Goal: Navigation & Orientation: Understand site structure

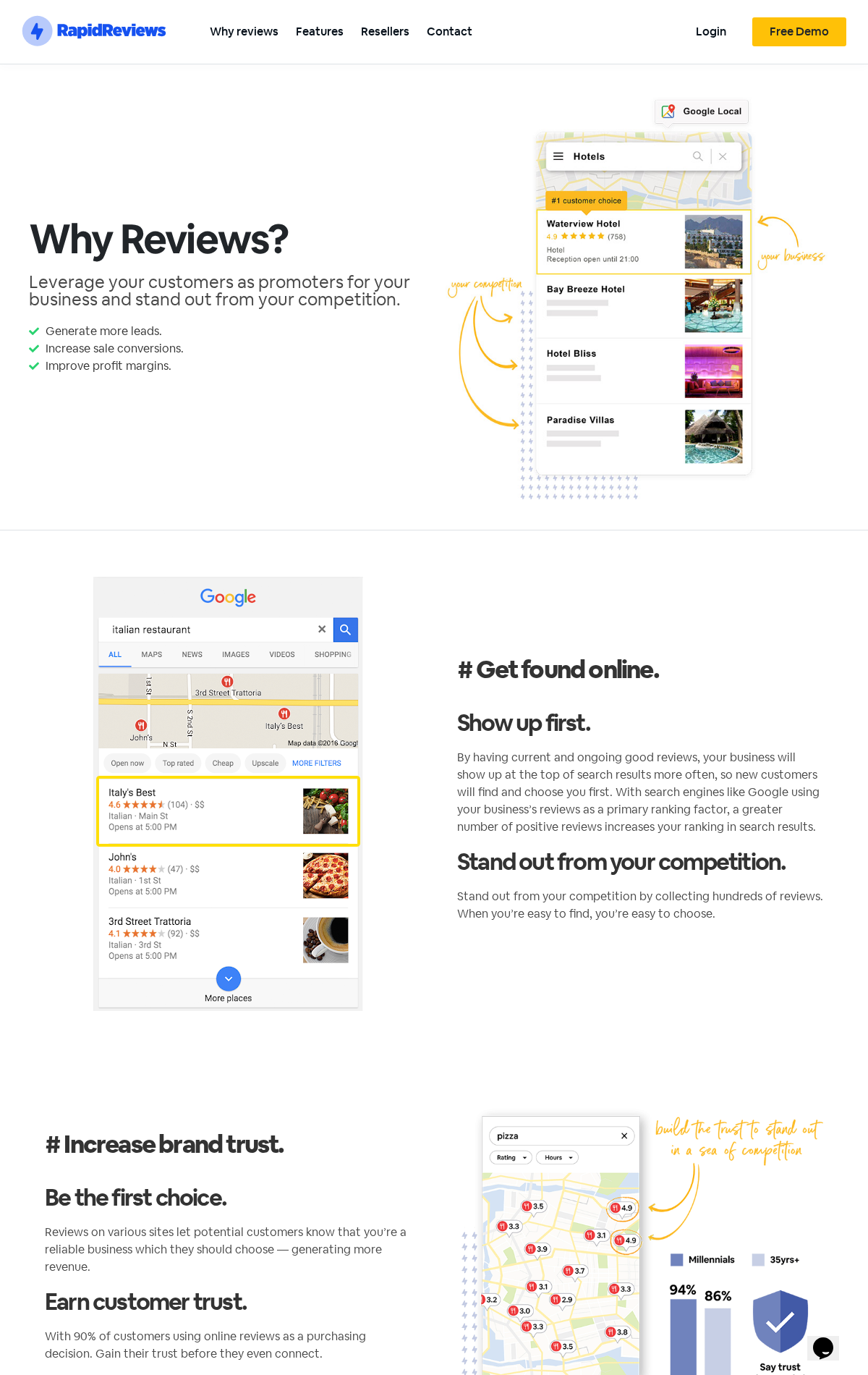
scroll to position [1724, 0]
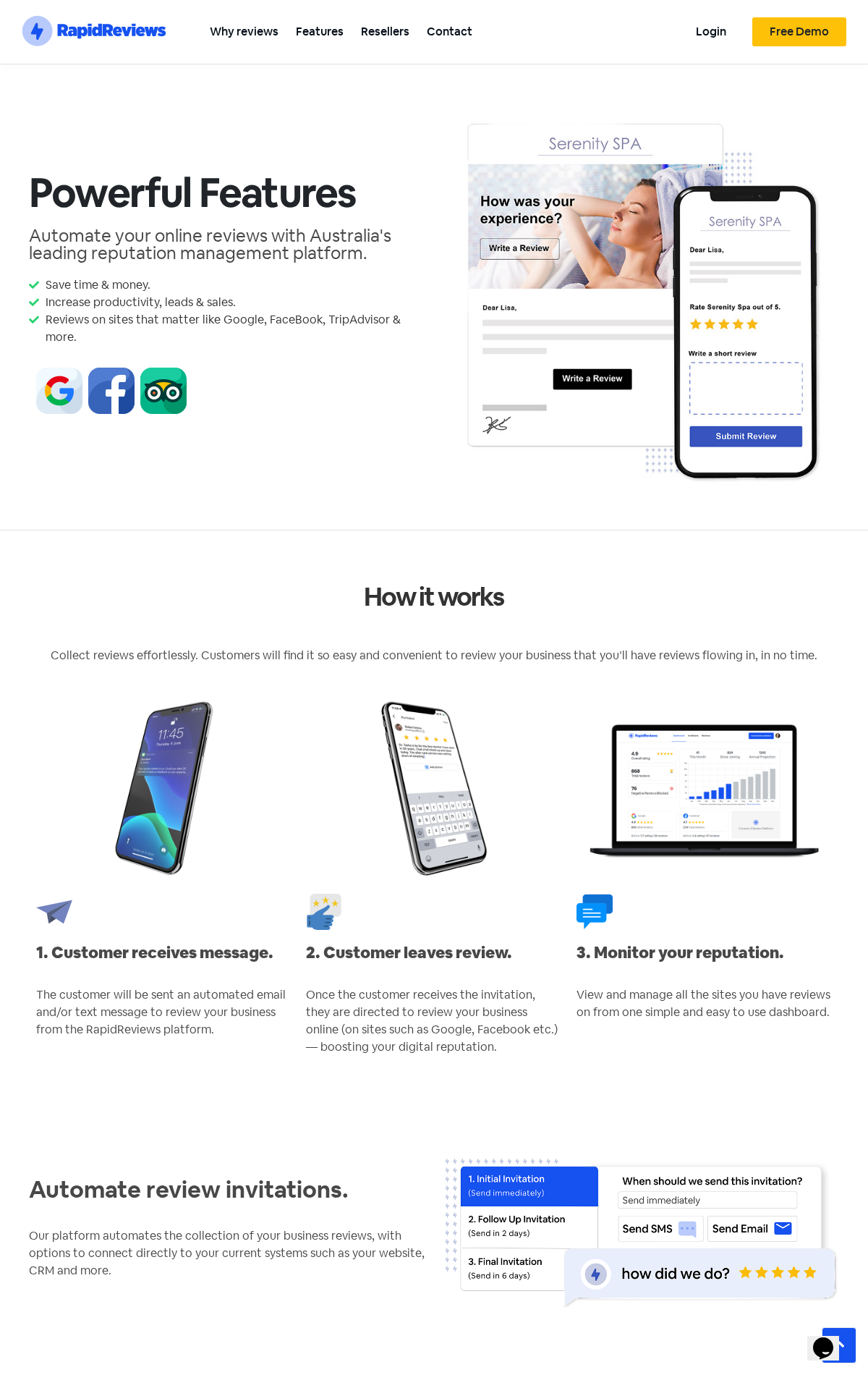
scroll to position [2369, 0]
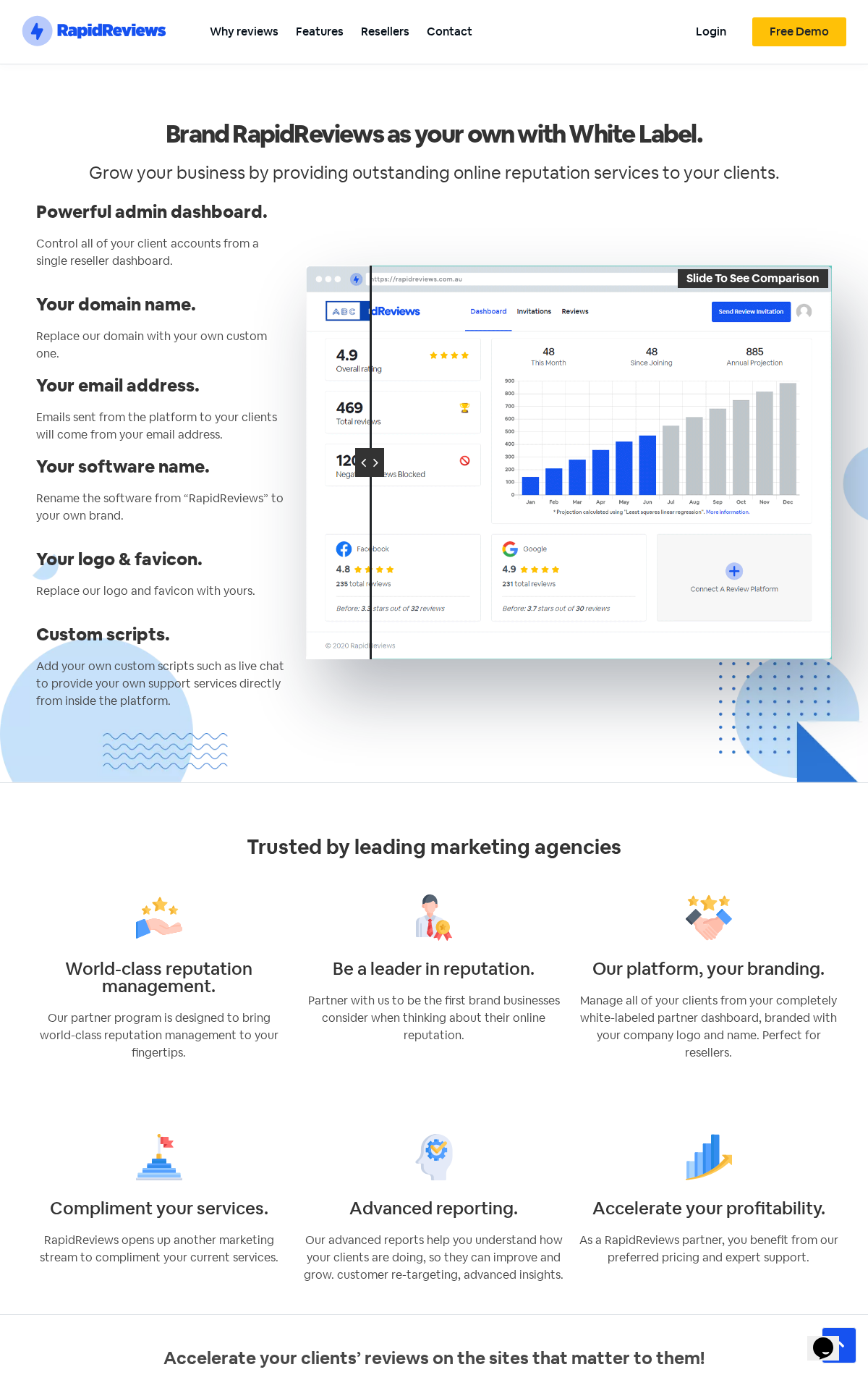
scroll to position [1119, 0]
